Goal: Communication & Community: Answer question/provide support

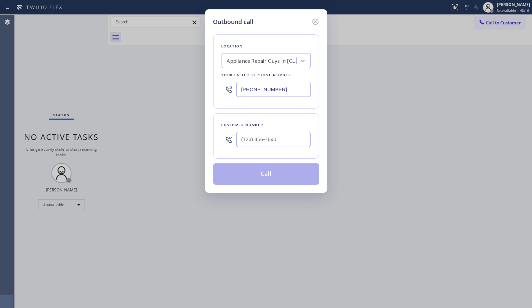
drag, startPoint x: 288, startPoint y: 88, endPoint x: 155, endPoint y: 7, distance: 155.3
click at [183, 59] on div "Outbound call Location Appliance Repair Guys in [GEOGRAPHIC_DATA] Your caller i…" at bounding box center [266, 154] width 532 height 308
paste input "877) 414-7264"
type input "[PHONE_NUMBER]"
drag, startPoint x: 249, startPoint y: 135, endPoint x: 214, endPoint y: 126, distance: 35.6
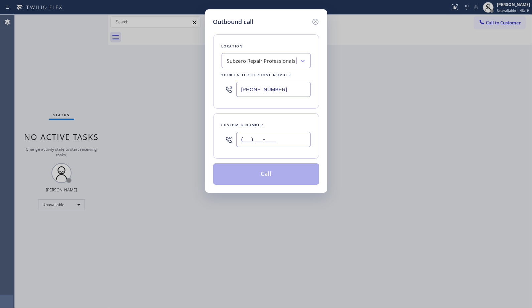
click at [222, 132] on div "(___) ___-____" at bounding box center [266, 140] width 89 height 22
paste input "480) 440-0626"
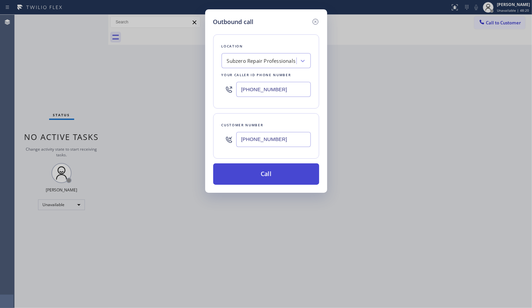
type input "[PHONE_NUMBER]"
click at [282, 176] on button "Call" at bounding box center [266, 174] width 106 height 21
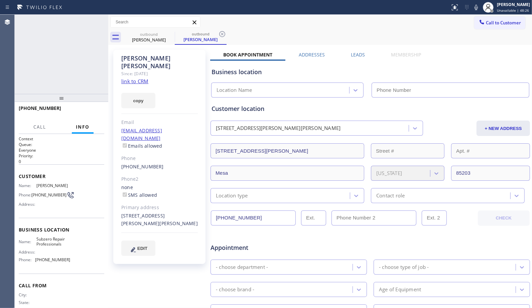
type input "[PHONE_NUMBER]"
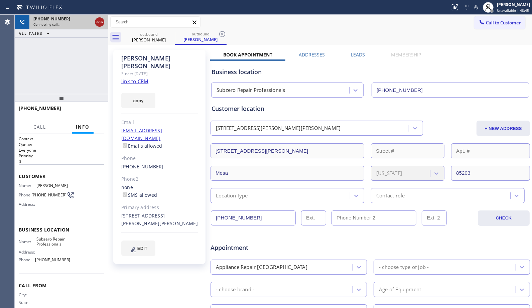
click at [99, 21] on icon at bounding box center [100, 22] width 6 height 2
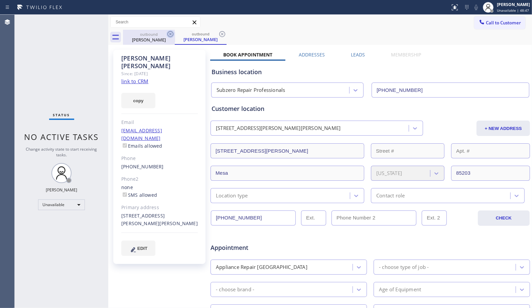
click at [171, 34] on icon at bounding box center [171, 34] width 8 height 8
click at [0, 0] on icon at bounding box center [0, 0] width 0 height 0
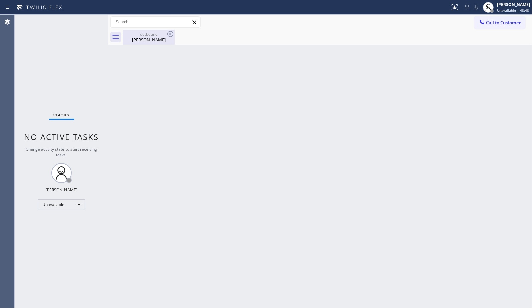
click at [155, 36] on div "outbound" at bounding box center [149, 34] width 50 height 5
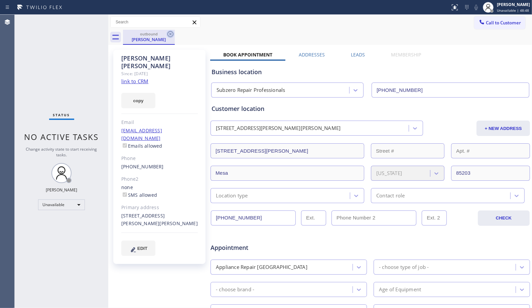
click at [172, 34] on icon at bounding box center [171, 34] width 8 height 8
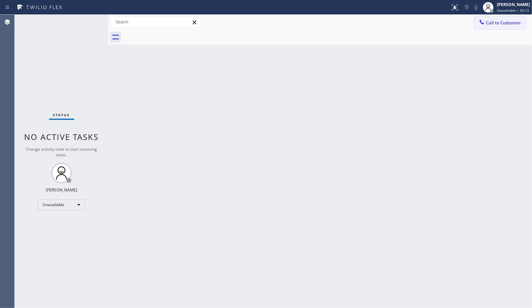
click at [490, 28] on button "Call to Customer" at bounding box center [500, 22] width 51 height 13
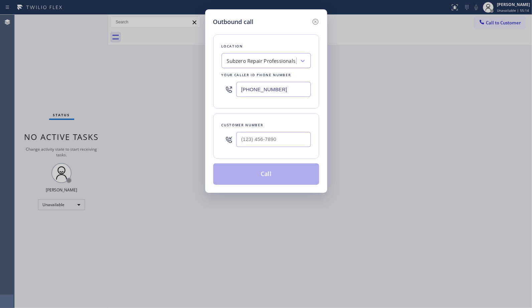
drag, startPoint x: 273, startPoint y: 83, endPoint x: 195, endPoint y: 54, distance: 83.1
click at [208, 76] on div "Outbound call Location Subzero Repair Professionals Your caller id phone number…" at bounding box center [266, 101] width 122 height 184
paste input "05) 261-2411"
type input "[PHONE_NUMBER]"
drag, startPoint x: 279, startPoint y: 137, endPoint x: 201, endPoint y: 135, distance: 77.6
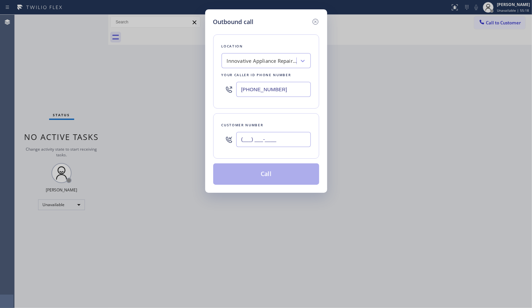
click at [204, 138] on div "Outbound call Location Innovative Appliance Repair Solutions SB Your caller id …" at bounding box center [266, 154] width 532 height 308
paste input "661) 472-2423"
type input "[PHONE_NUMBER]"
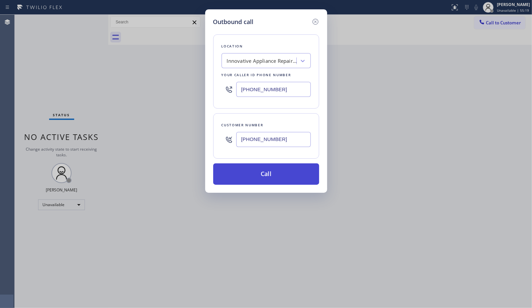
click at [272, 178] on button "Call" at bounding box center [266, 174] width 106 height 21
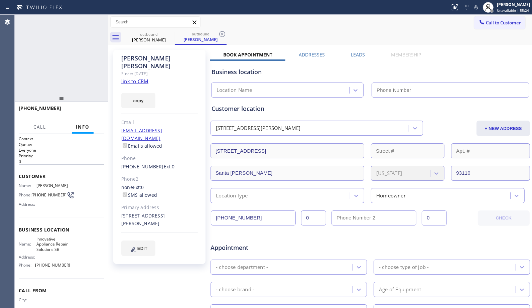
type input "[PHONE_NUMBER]"
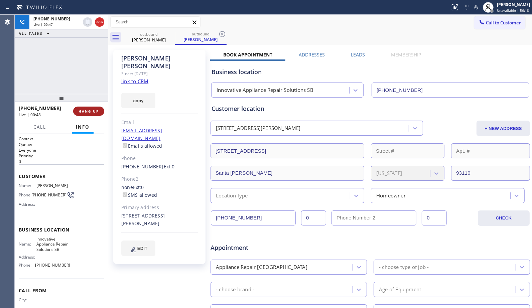
click at [87, 115] on button "HANG UP" at bounding box center [88, 111] width 31 height 9
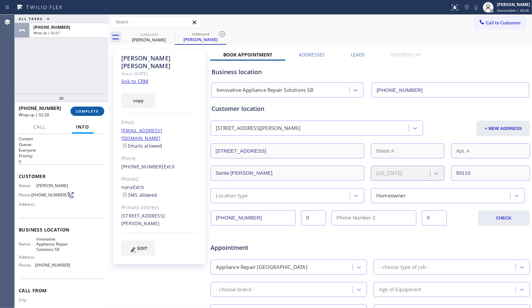
click at [95, 110] on span "COMPLETE" at bounding box center [87, 111] width 23 height 5
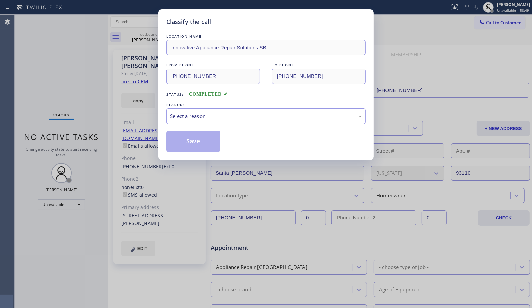
click at [257, 119] on div "Select a reason" at bounding box center [266, 116] width 192 height 8
click at [193, 143] on button "Save" at bounding box center [194, 141] width 54 height 21
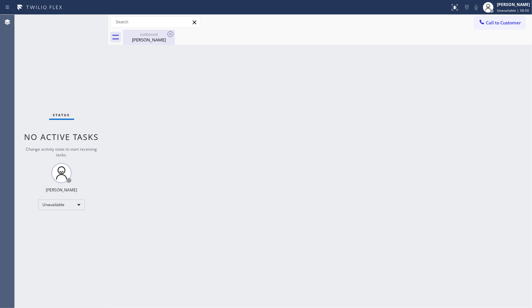
click at [145, 36] on div "outbound" at bounding box center [149, 34] width 50 height 5
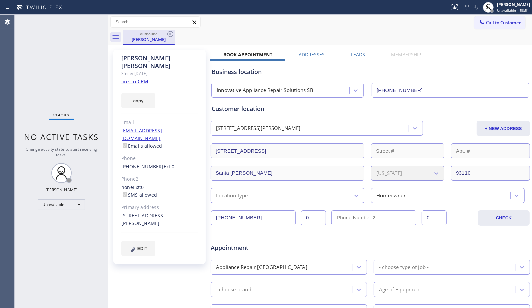
click at [175, 32] on div "outbound [PERSON_NAME]" at bounding box center [149, 37] width 52 height 15
click at [173, 31] on icon at bounding box center [171, 34] width 8 height 8
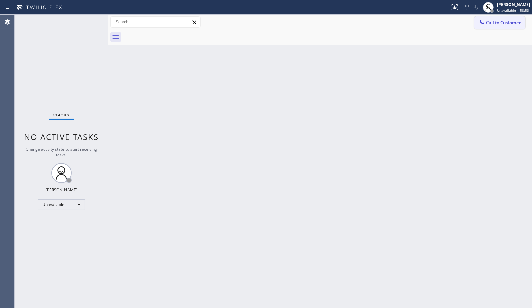
click at [493, 24] on span "Call to Customer" at bounding box center [503, 23] width 35 height 6
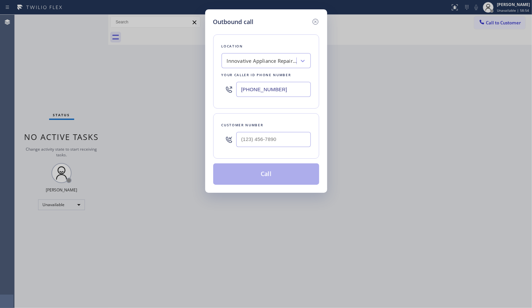
drag, startPoint x: 235, startPoint y: 87, endPoint x: 160, endPoint y: 14, distance: 104.5
click at [197, 82] on div "Outbound call Location Innovative Appliance Repair Solutions SB Your caller id …" at bounding box center [266, 154] width 532 height 308
paste input "77) 672-1565"
type input "[PHONE_NUMBER]"
drag, startPoint x: 240, startPoint y: 141, endPoint x: 229, endPoint y: 141, distance: 11.0
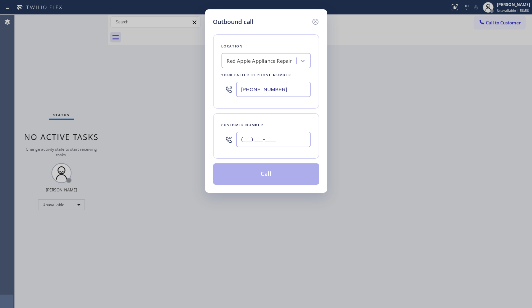
click at [229, 141] on div "(___) ___-____" at bounding box center [266, 140] width 89 height 22
paste input "559) 303-0937"
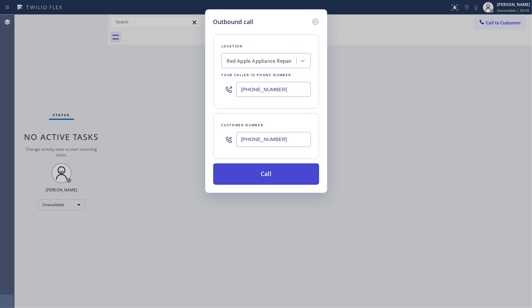
type input "[PHONE_NUMBER]"
click at [273, 174] on button "Call" at bounding box center [266, 174] width 106 height 21
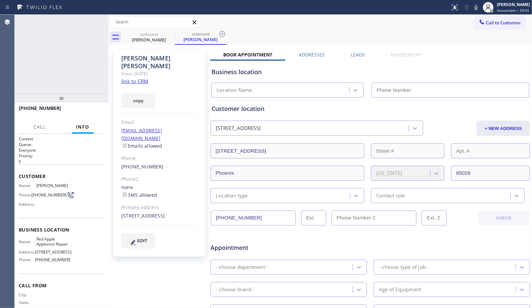
type input "[PHONE_NUMBER]"
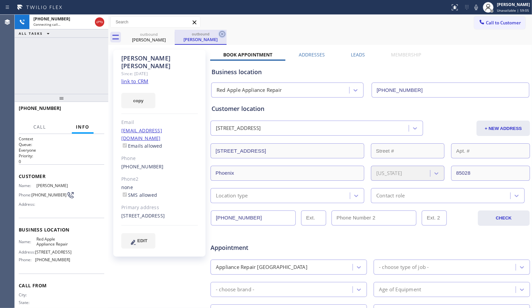
click at [223, 34] on icon at bounding box center [222, 34] width 8 height 8
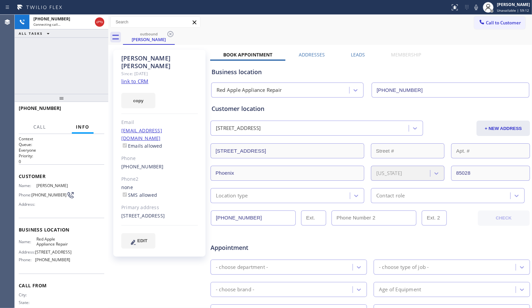
drag, startPoint x: 66, startPoint y: 102, endPoint x: 72, endPoint y: 48, distance: 53.5
click at [72, 48] on div "[PHONE_NUMBER] Connecting call… ALL TASKS ALL TASKS ACTIVE TASKS TASKS IN WRAP …" at bounding box center [62, 162] width 94 height 294
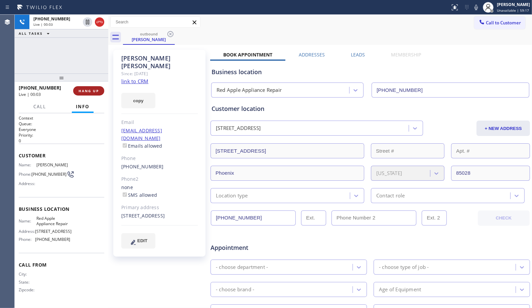
click at [96, 94] on button "HANG UP" at bounding box center [88, 90] width 31 height 9
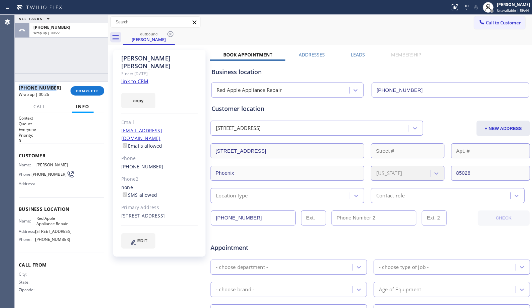
drag, startPoint x: 55, startPoint y: 87, endPoint x: 17, endPoint y: 89, distance: 38.2
click at [17, 89] on div "[PHONE_NUMBER] Wrap up | 00:26 COMPLETE" at bounding box center [62, 91] width 94 height 19
copy span "[PHONE_NUMBER]"
click at [82, 90] on span "COMPLETE" at bounding box center [87, 91] width 23 height 5
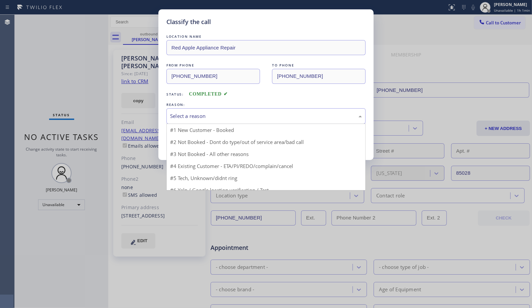
click at [243, 121] on div "Select a reason" at bounding box center [266, 116] width 199 height 16
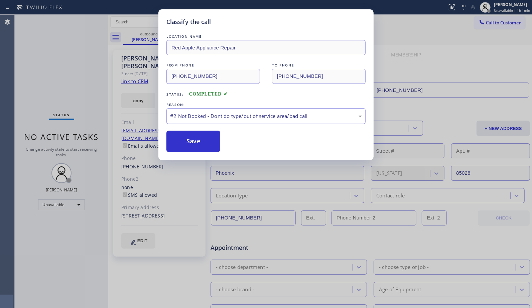
click at [205, 142] on button "Save" at bounding box center [194, 141] width 54 height 21
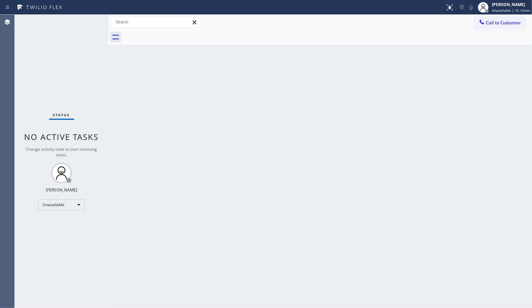
drag, startPoint x: 501, startPoint y: 21, endPoint x: 340, endPoint y: 48, distance: 162.8
click at [476, 22] on button "Call to Customer" at bounding box center [500, 22] width 51 height 13
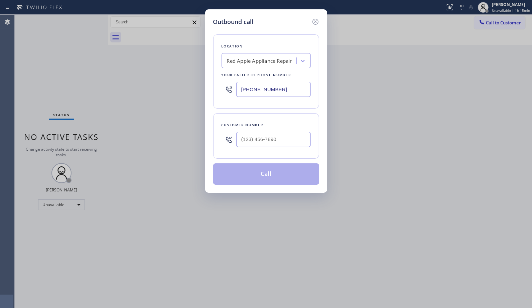
drag, startPoint x: 292, startPoint y: 86, endPoint x: 216, endPoint y: 87, distance: 76.6
click at [216, 87] on div "Location Red Apple Appliance Repair Your caller id phone number [PHONE_NUMBER]" at bounding box center [266, 71] width 106 height 74
paste input "05) 630-2234"
type input "[PHONE_NUMBER]"
paste input "805) 630-2234"
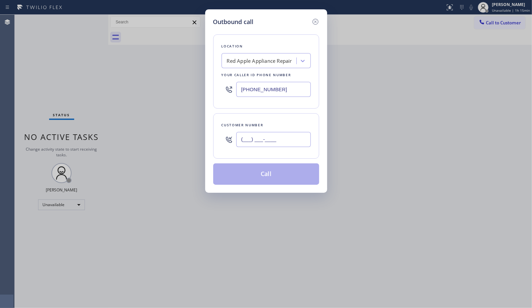
drag, startPoint x: 296, startPoint y: 134, endPoint x: 173, endPoint y: 114, distance: 124.7
click at [193, 133] on div "Outbound call Location Red Apple Appliance Repair Your caller id phone number […" at bounding box center [266, 154] width 532 height 308
type input "[PHONE_NUMBER]"
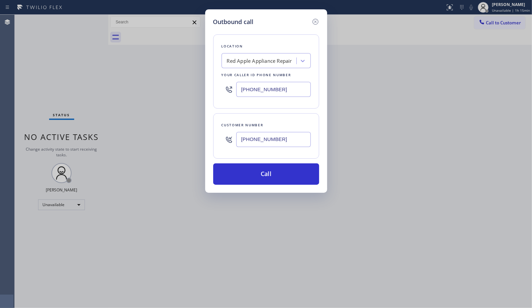
drag, startPoint x: 243, startPoint y: 89, endPoint x: 222, endPoint y: 69, distance: 28.9
click at [228, 87] on div "[PHONE_NUMBER]" at bounding box center [266, 90] width 89 height 22
paste input "05) 600-9059"
type input "[PHONE_NUMBER]"
click at [283, 176] on button "Call" at bounding box center [266, 174] width 106 height 21
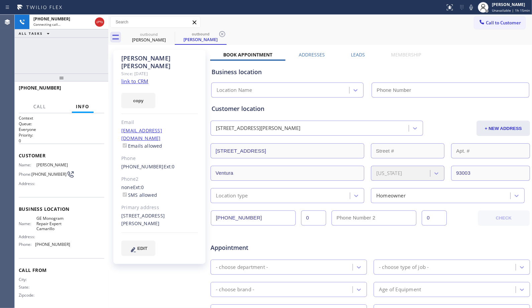
type input "[PHONE_NUMBER]"
drag, startPoint x: 221, startPoint y: 35, endPoint x: 205, endPoint y: 15, distance: 25.7
click at [221, 35] on icon at bounding box center [222, 34] width 8 height 8
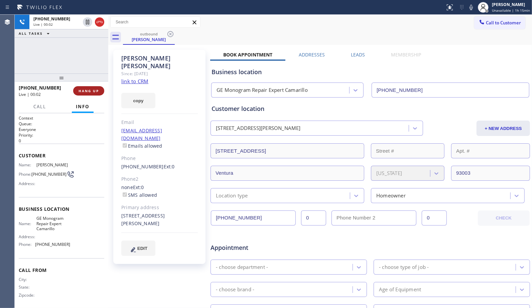
click at [86, 91] on span "HANG UP" at bounding box center [89, 91] width 20 height 5
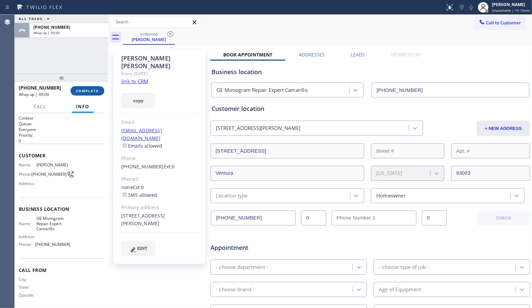
click at [87, 89] on span "COMPLETE" at bounding box center [87, 91] width 23 height 5
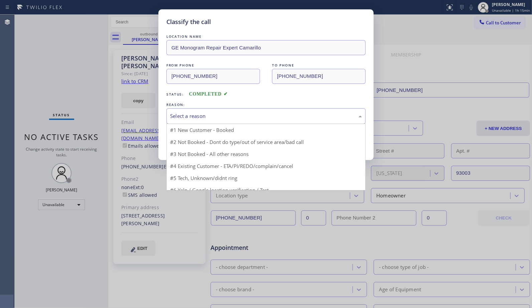
click at [246, 113] on div "Select a reason" at bounding box center [266, 116] width 192 height 8
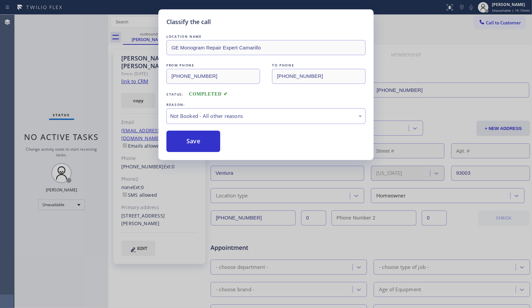
click at [203, 140] on button "Save" at bounding box center [194, 141] width 54 height 21
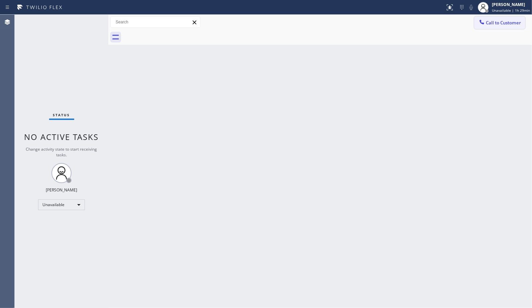
click at [499, 21] on span "Call to Customer" at bounding box center [503, 23] width 35 height 6
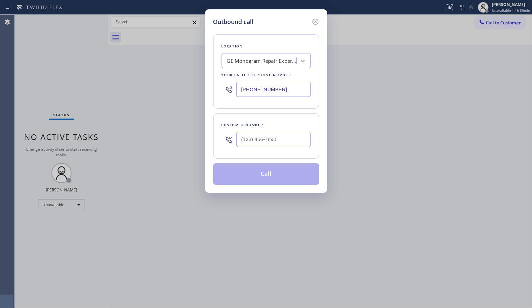
click at [238, 59] on div "GE Monogram Repair Expert Camarillo" at bounding box center [262, 61] width 70 height 8
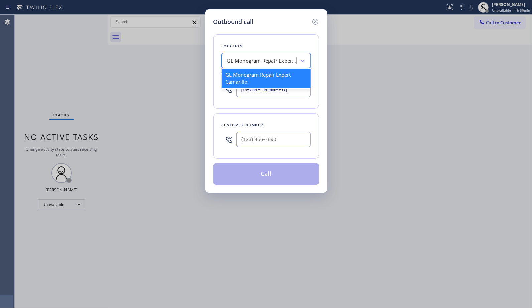
paste input "American Service Alliance [GEOGRAPHIC_DATA]"
type input "American Service Alliance [GEOGRAPHIC_DATA]"
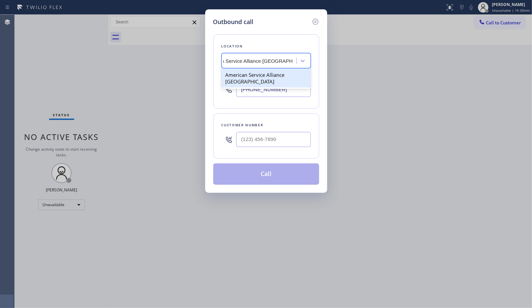
click at [261, 74] on div "American Service Alliance [GEOGRAPHIC_DATA]" at bounding box center [266, 78] width 89 height 19
type input "[PHONE_NUMBER]"
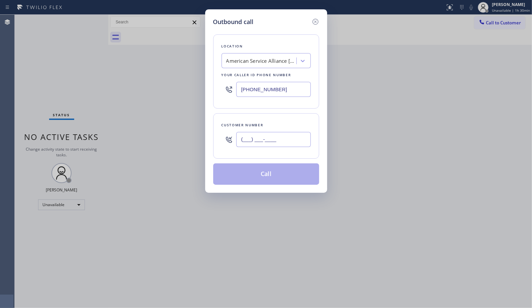
click at [275, 135] on input "(___) ___-____" at bounding box center [273, 139] width 75 height 15
paste input "240) 274-2345"
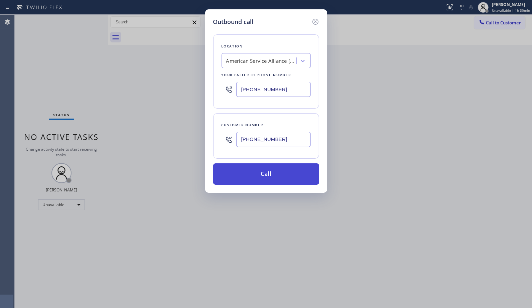
type input "[PHONE_NUMBER]"
click at [276, 178] on button "Call" at bounding box center [266, 174] width 106 height 21
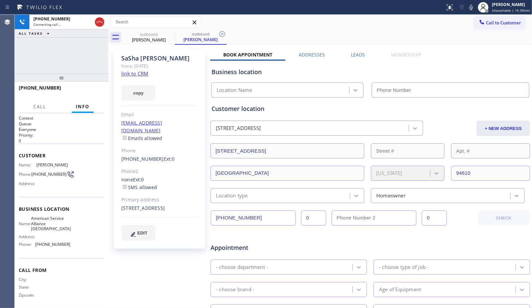
type input "[PHONE_NUMBER]"
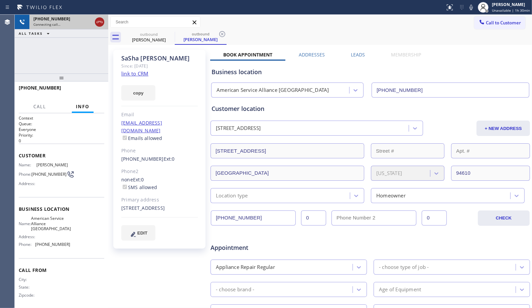
click at [99, 24] on icon at bounding box center [100, 22] width 8 height 8
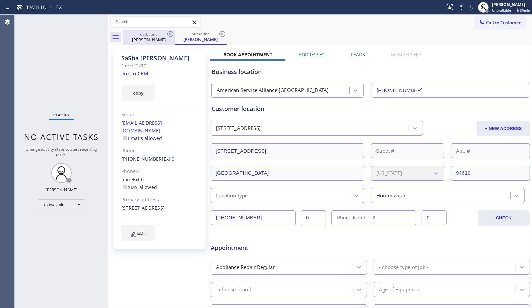
click at [166, 38] on div "[PERSON_NAME]" at bounding box center [149, 40] width 50 height 6
click at [171, 32] on icon at bounding box center [171, 34] width 8 height 8
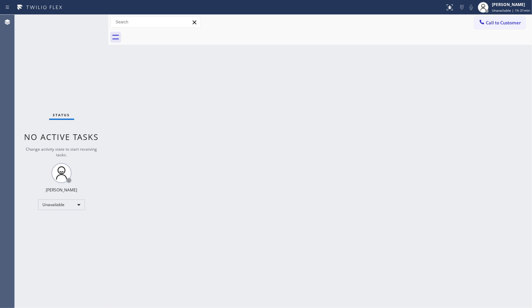
click at [387, 88] on div "Back to Dashboard Change Sender ID Customers Technicians Select a contact Outbo…" at bounding box center [320, 162] width 424 height 294
click at [503, 24] on span "Call to Customer" at bounding box center [503, 23] width 35 height 6
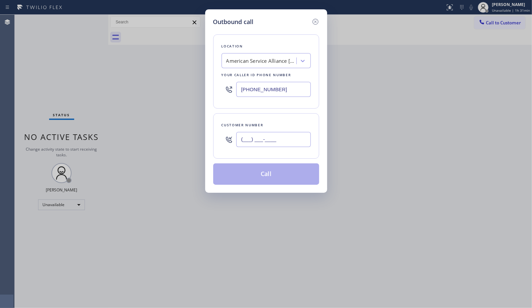
drag, startPoint x: 298, startPoint y: 140, endPoint x: 204, endPoint y: 134, distance: 93.8
click at [208, 136] on div "Outbound call Location American Service Alliance [GEOGRAPHIC_DATA] Your caller …" at bounding box center [266, 101] width 122 height 184
paste input "747) 359-2562"
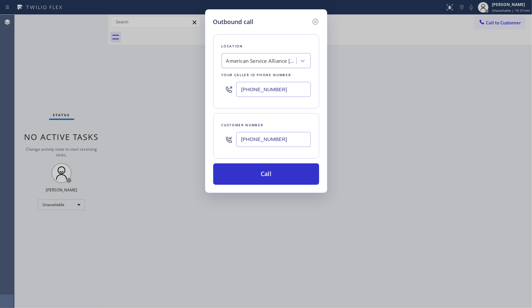
type input "[PHONE_NUMBER]"
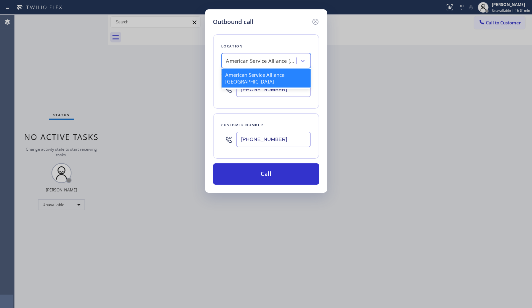
click at [258, 63] on div "American Service Alliance [GEOGRAPHIC_DATA]" at bounding box center [261, 61] width 70 height 8
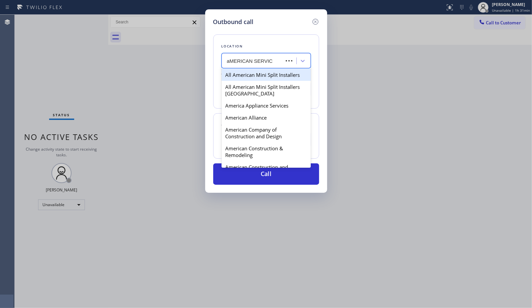
type input "aMERICAN SERVICE"
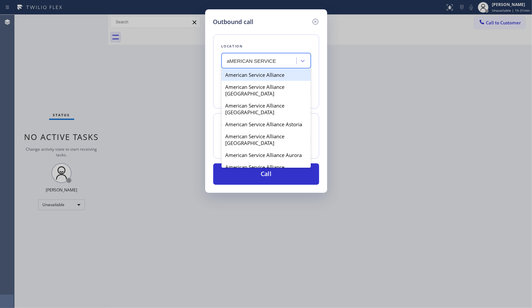
click at [264, 77] on div "American Service Alliance" at bounding box center [266, 75] width 89 height 12
type input "[PHONE_NUMBER]"
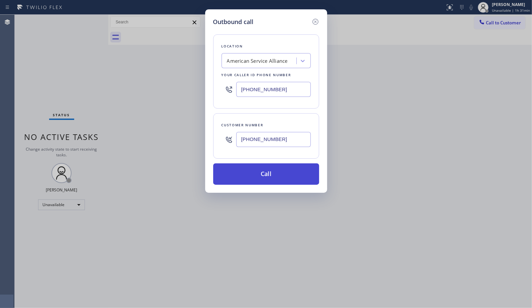
click at [274, 173] on button "Call" at bounding box center [266, 174] width 106 height 21
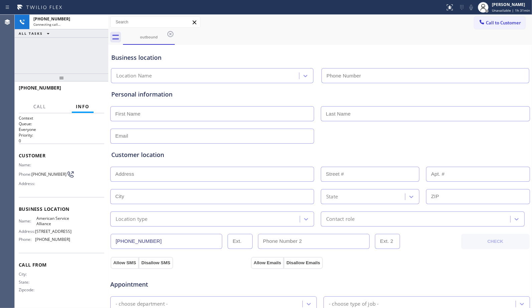
type input "[PHONE_NUMBER]"
drag, startPoint x: 58, startPoint y: 86, endPoint x: 24, endPoint y: 89, distance: 34.5
click at [24, 89] on div "[PHONE_NUMBER]" at bounding box center [59, 88] width 81 height 6
copy span "7473592562"
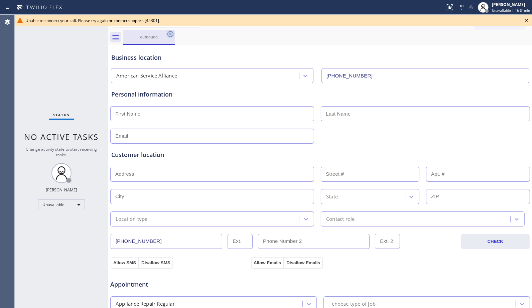
click at [167, 35] on icon at bounding box center [171, 34] width 8 height 8
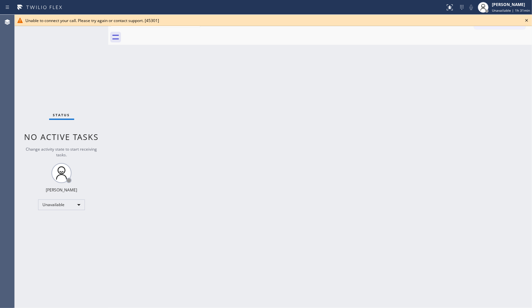
click at [206, 104] on div "Back to Dashboard Change Sender ID Customers Technicians Select a contact Outbo…" at bounding box center [320, 162] width 424 height 294
click at [527, 18] on icon at bounding box center [527, 20] width 8 height 8
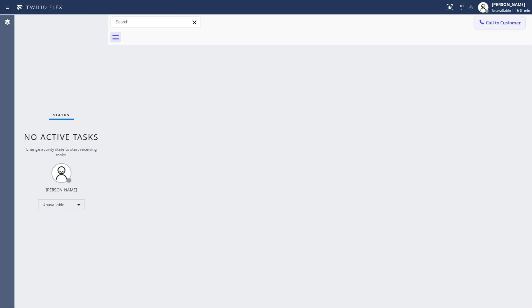
click at [501, 22] on span "Call to Customer" at bounding box center [503, 23] width 35 height 6
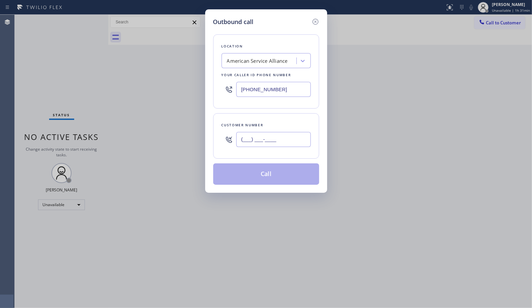
drag, startPoint x: 299, startPoint y: 138, endPoint x: 233, endPoint y: 138, distance: 65.9
click at [233, 138] on div "(___) ___-____" at bounding box center [266, 140] width 89 height 22
paste input "323) 393-2108"
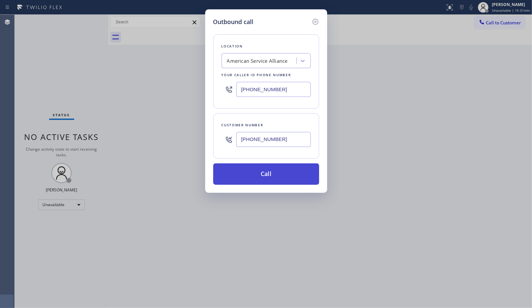
type input "[PHONE_NUMBER]"
click at [268, 177] on button "Call" at bounding box center [266, 174] width 106 height 21
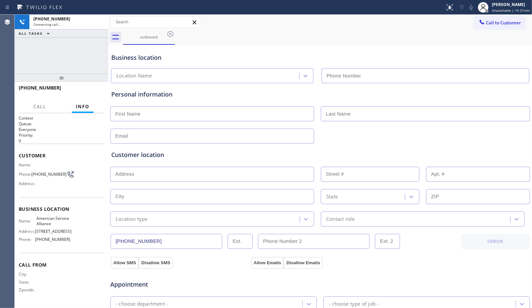
type input "[PHONE_NUMBER]"
click at [25, 86] on div "[PHONE_NUMBER]" at bounding box center [59, 88] width 81 height 6
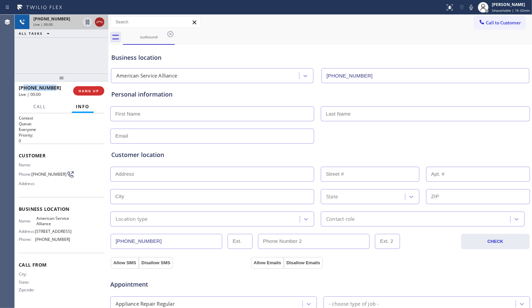
click at [100, 24] on icon at bounding box center [100, 22] width 8 height 8
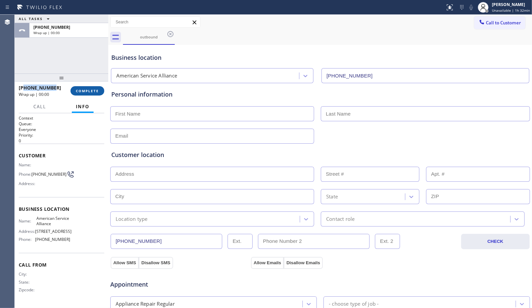
click at [92, 91] on span "COMPLETE" at bounding box center [87, 91] width 23 height 5
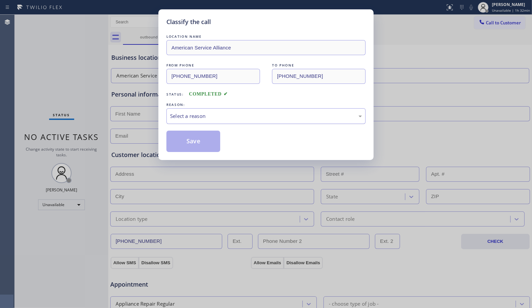
click at [260, 121] on div "Select a reason" at bounding box center [266, 116] width 199 height 16
drag, startPoint x: 205, startPoint y: 146, endPoint x: 212, endPoint y: 143, distance: 7.6
click at [205, 146] on button "Save" at bounding box center [194, 141] width 54 height 21
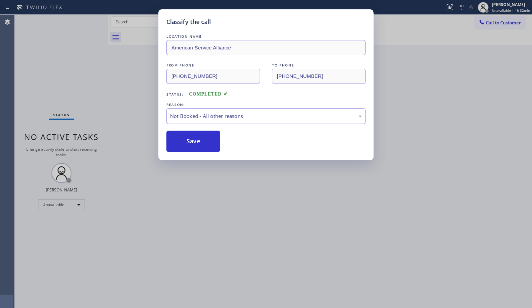
click at [502, 25] on span "Call to Customer" at bounding box center [503, 23] width 35 height 6
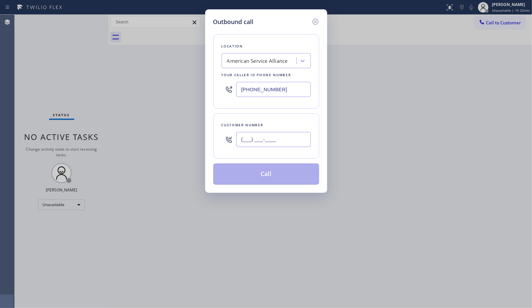
drag, startPoint x: 265, startPoint y: 139, endPoint x: 236, endPoint y: 131, distance: 29.6
click at [235, 141] on div "(___) ___-____" at bounding box center [266, 140] width 89 height 22
paste input "323) 393-2108"
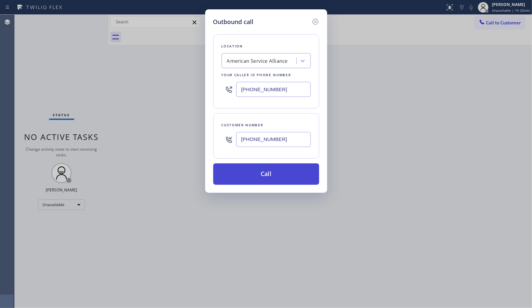
type input "[PHONE_NUMBER]"
click at [282, 178] on button "Call" at bounding box center [266, 174] width 106 height 21
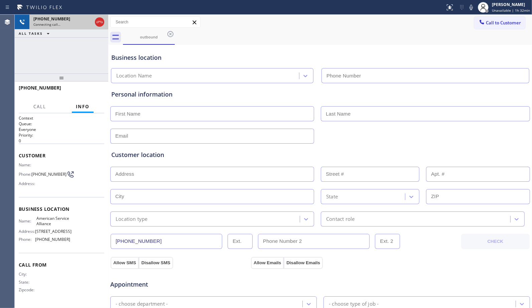
type input "[PHONE_NUMBER]"
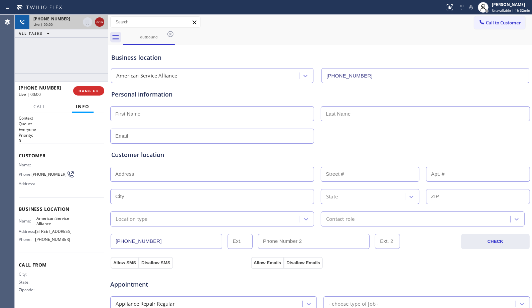
click at [102, 24] on icon at bounding box center [100, 22] width 8 height 8
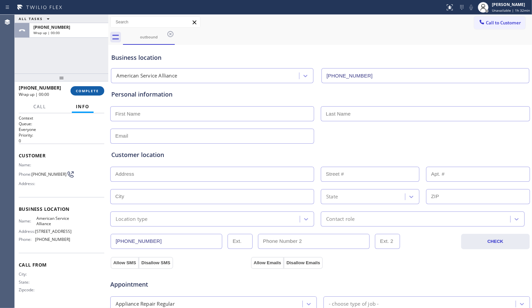
click at [88, 88] on button "COMPLETE" at bounding box center [88, 90] width 34 height 9
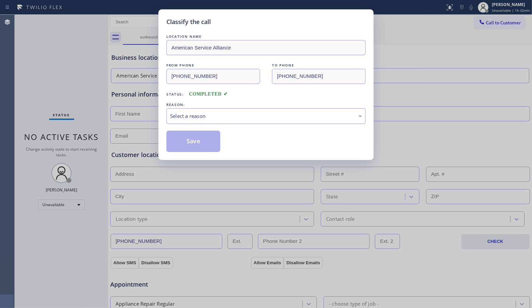
click at [222, 114] on div "Select a reason" at bounding box center [266, 116] width 192 height 8
drag, startPoint x: 203, startPoint y: 143, endPoint x: 208, endPoint y: 154, distance: 12.2
click at [203, 144] on button "Save" at bounding box center [194, 141] width 54 height 21
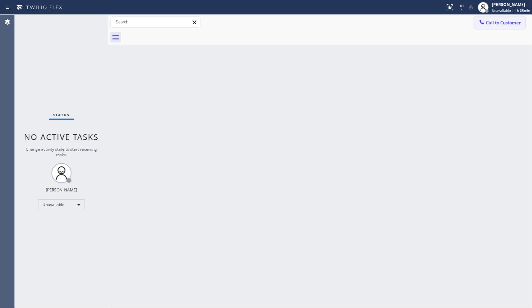
drag, startPoint x: 503, startPoint y: 23, endPoint x: 275, endPoint y: 73, distance: 233.8
click at [501, 23] on span "Call to Customer" at bounding box center [503, 23] width 35 height 6
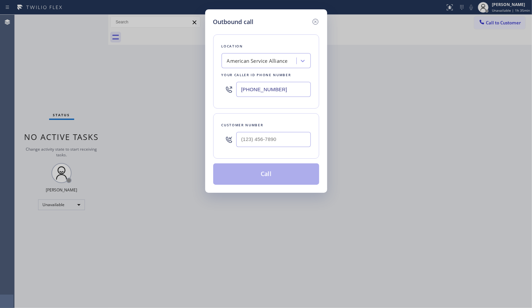
drag, startPoint x: 280, startPoint y: 88, endPoint x: 196, endPoint y: 66, distance: 86.4
click at [201, 72] on div "Outbound call Location American Service Alliance Your caller id phone number [P…" at bounding box center [266, 154] width 532 height 308
paste input "415) 548-9787"
type input "[PHONE_NUMBER]"
drag, startPoint x: 282, startPoint y: 140, endPoint x: 213, endPoint y: 137, distance: 69.0
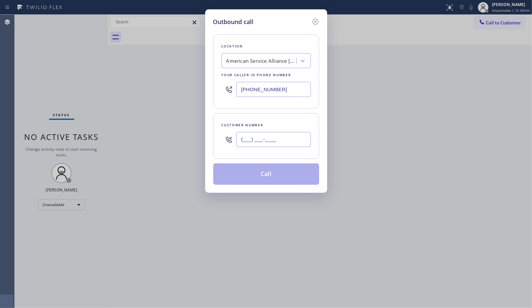
click at [214, 139] on div "Customer number (___) ___-____" at bounding box center [266, 135] width 106 height 45
paste input "415) 535-4744"
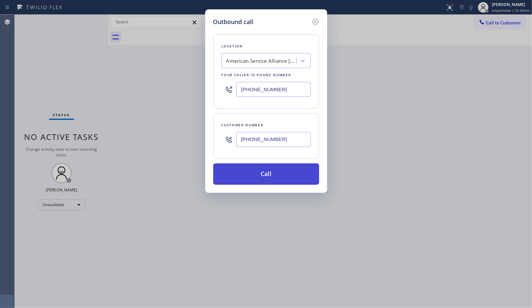
type input "[PHONE_NUMBER]"
click at [282, 173] on button "Call" at bounding box center [266, 174] width 106 height 21
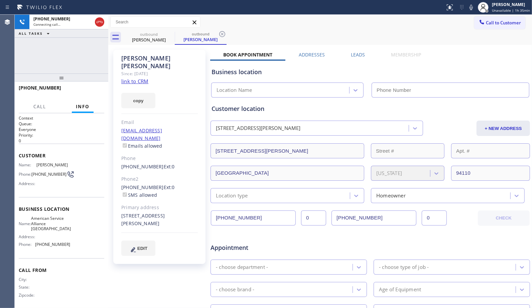
type input "[PHONE_NUMBER]"
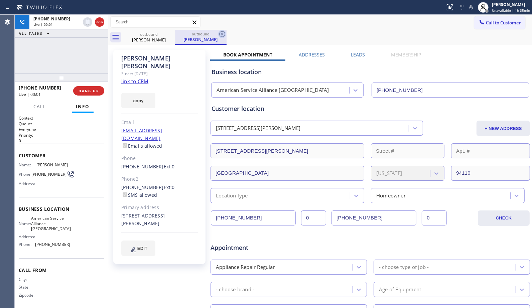
click at [220, 30] on icon at bounding box center [222, 34] width 8 height 8
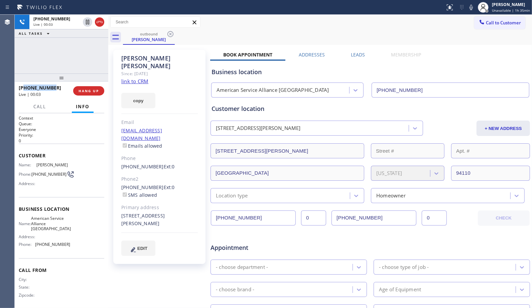
drag, startPoint x: 62, startPoint y: 89, endPoint x: 24, endPoint y: 89, distance: 37.1
click at [24, 89] on div "[PHONE_NUMBER]" at bounding box center [44, 88] width 50 height 6
copy span "4155354744"
click at [86, 89] on span "HANG UP" at bounding box center [89, 91] width 20 height 5
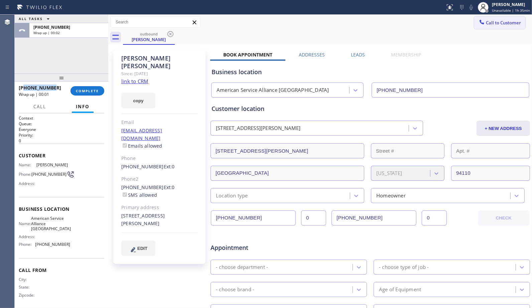
click at [498, 21] on span "Call to Customer" at bounding box center [503, 23] width 35 height 6
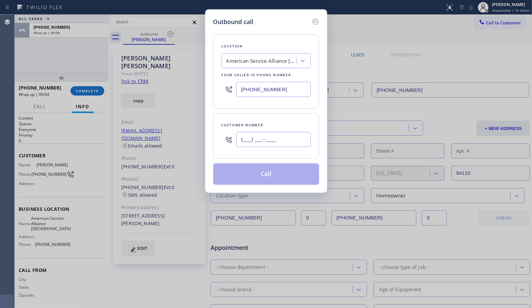
drag, startPoint x: 290, startPoint y: 136, endPoint x: 183, endPoint y: 103, distance: 111.6
click at [216, 135] on div "Customer number (___) ___-____" at bounding box center [266, 135] width 106 height 45
paste input "415) 535-4744"
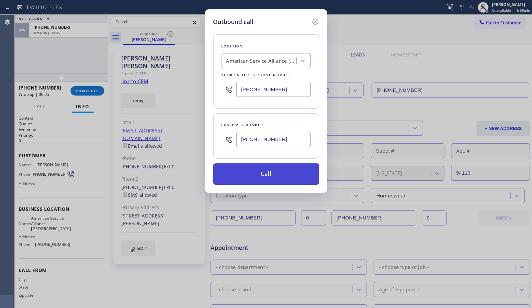
type input "[PHONE_NUMBER]"
click at [279, 173] on button "Call" at bounding box center [266, 174] width 106 height 21
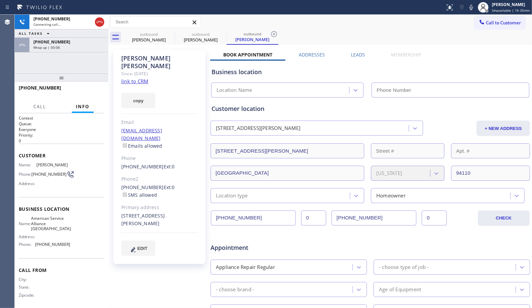
type input "[PHONE_NUMBER]"
drag, startPoint x: 207, startPoint y: 39, endPoint x: 222, endPoint y: 37, distance: 15.2
click at [207, 39] on div "[PERSON_NAME]" at bounding box center [201, 40] width 50 height 6
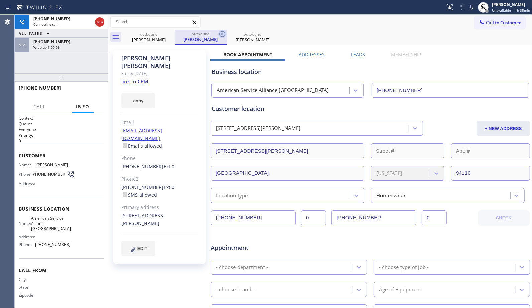
click at [223, 35] on icon at bounding box center [222, 34] width 8 height 8
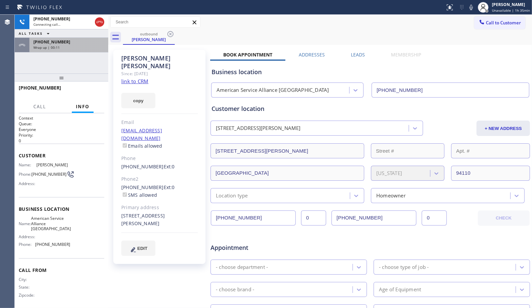
click at [72, 44] on div "[PHONE_NUMBER]" at bounding box center [68, 42] width 71 height 6
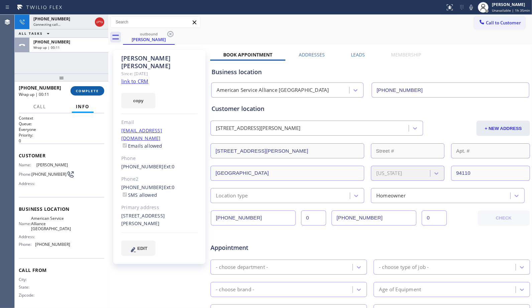
click at [92, 90] on span "COMPLETE" at bounding box center [87, 91] width 23 height 5
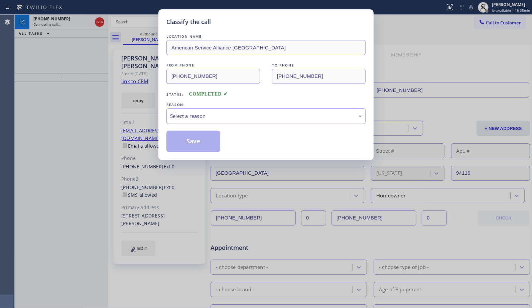
drag, startPoint x: 226, startPoint y: 117, endPoint x: 222, endPoint y: 123, distance: 7.0
click at [226, 117] on div "Select a reason" at bounding box center [266, 116] width 192 height 8
click at [202, 142] on button "Save" at bounding box center [194, 141] width 54 height 21
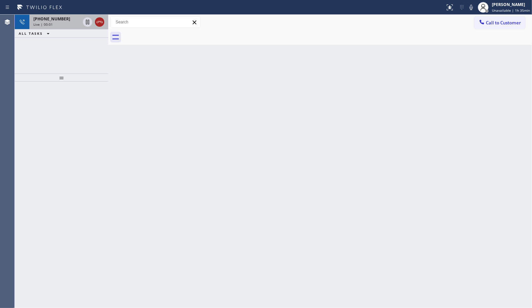
click at [99, 23] on icon at bounding box center [100, 22] width 8 height 8
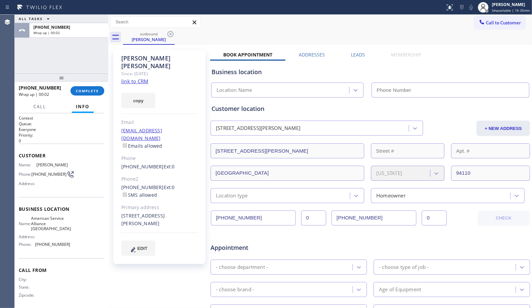
type input "[PHONE_NUMBER]"
click at [81, 90] on span "COMPLETE" at bounding box center [87, 91] width 23 height 5
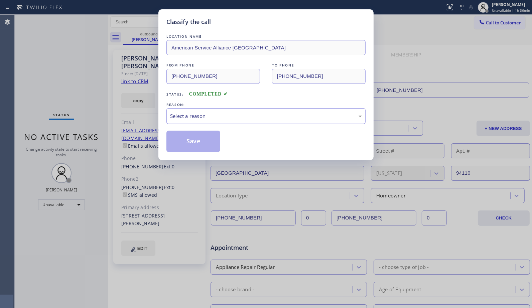
drag, startPoint x: 263, startPoint y: 116, endPoint x: 245, endPoint y: 123, distance: 18.8
click at [262, 116] on div "Select a reason" at bounding box center [266, 116] width 192 height 8
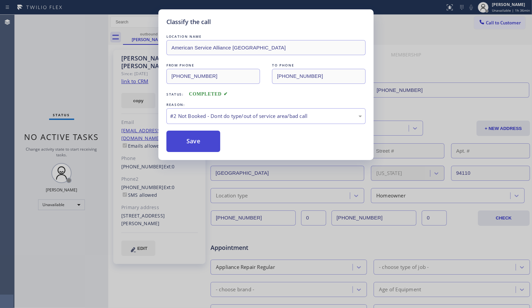
click at [198, 143] on button "Save" at bounding box center [194, 141] width 54 height 21
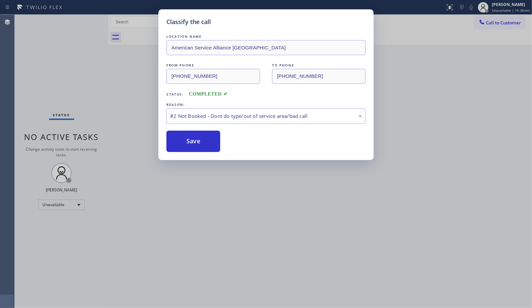
click at [509, 9] on div "Classify the call LOCATION NAME American Service Alliance Sunset District FROM …" at bounding box center [266, 154] width 532 height 308
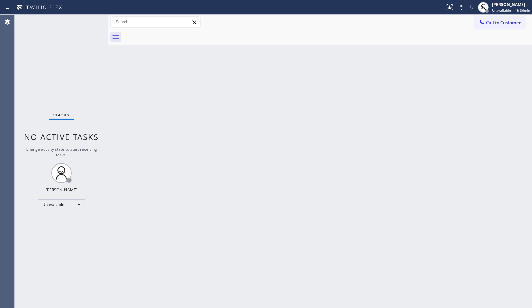
click at [509, 9] on span "Unavailable | 1h 36min" at bounding box center [511, 10] width 38 height 5
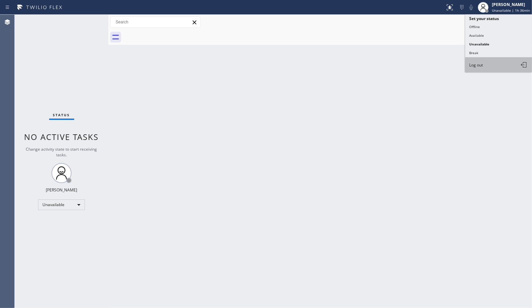
click at [483, 66] on span "Log out" at bounding box center [476, 65] width 14 height 6
